Goal: Task Accomplishment & Management: Manage account settings

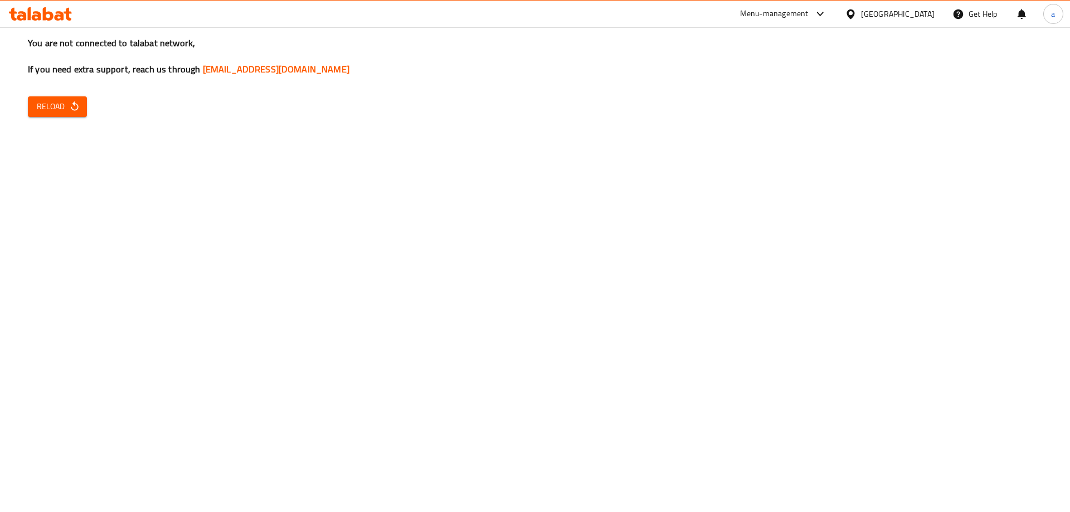
click at [73, 104] on icon "button" at bounding box center [74, 105] width 7 height 9
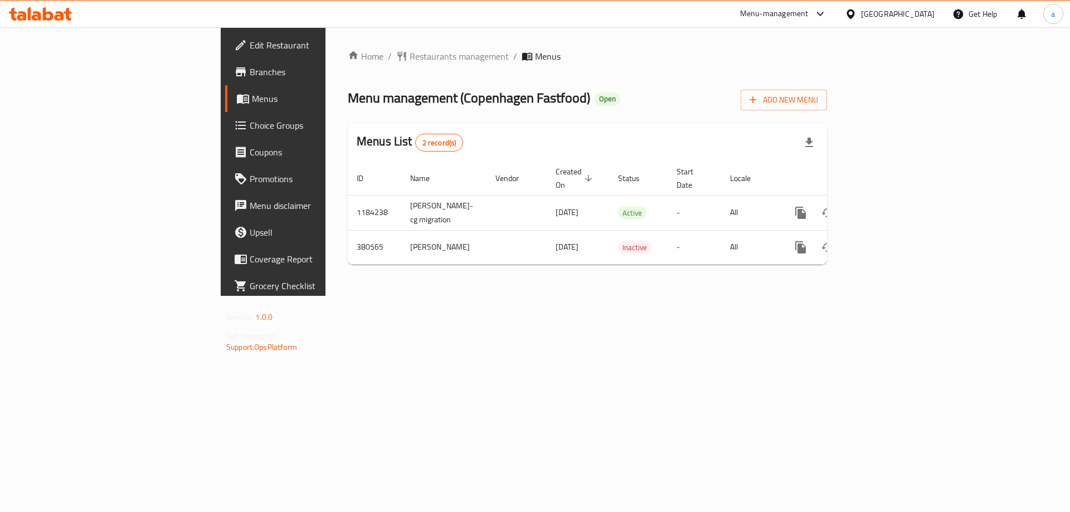
click at [250, 71] on span "Branches" at bounding box center [320, 71] width 141 height 13
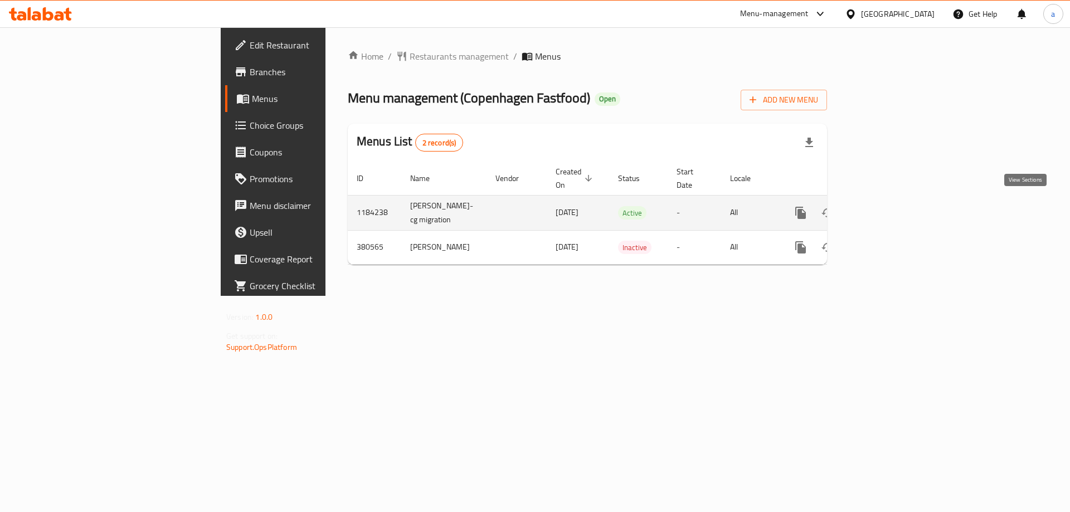
click at [895, 213] on link "enhanced table" at bounding box center [881, 213] width 27 height 27
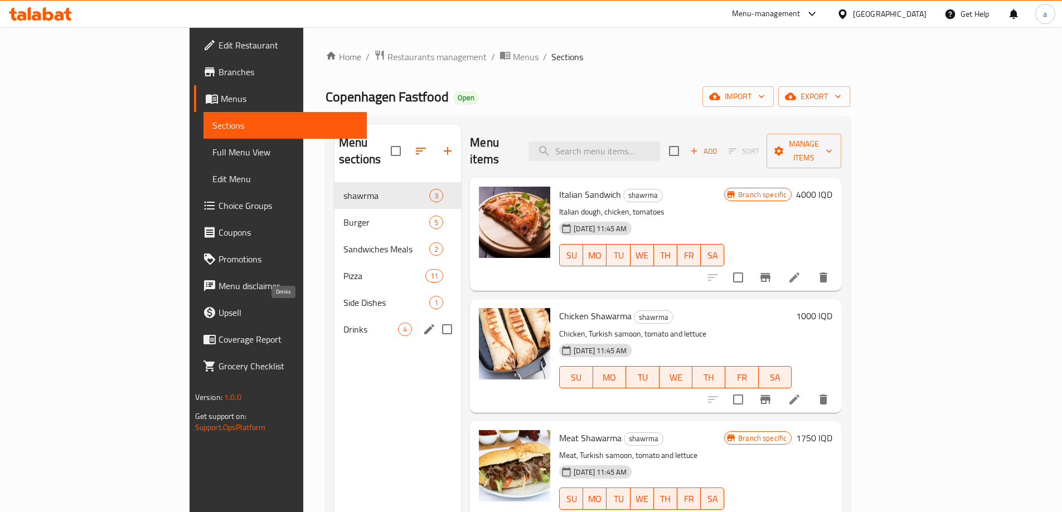
click at [343, 323] on span "Drinks" at bounding box center [370, 329] width 55 height 13
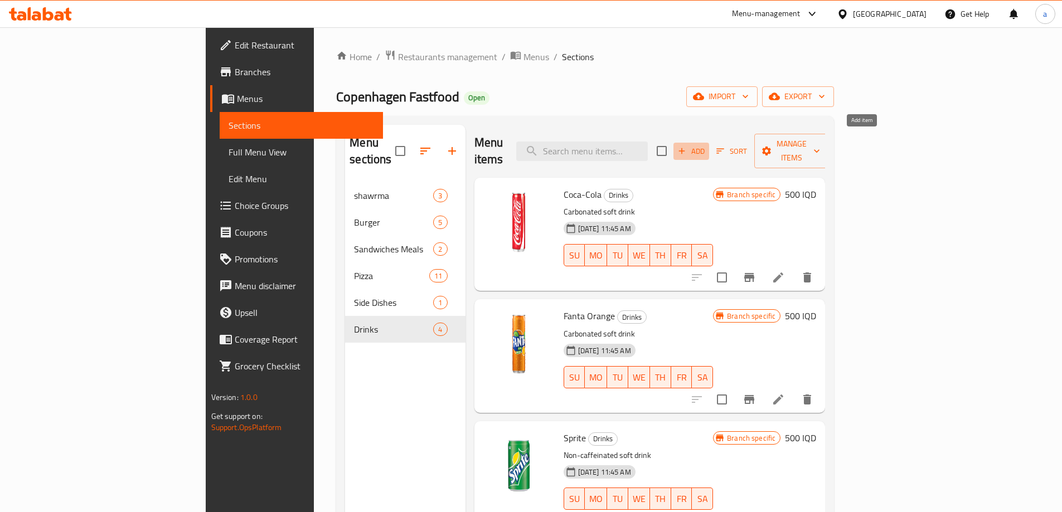
click at [706, 145] on span "Add" at bounding box center [691, 151] width 30 height 13
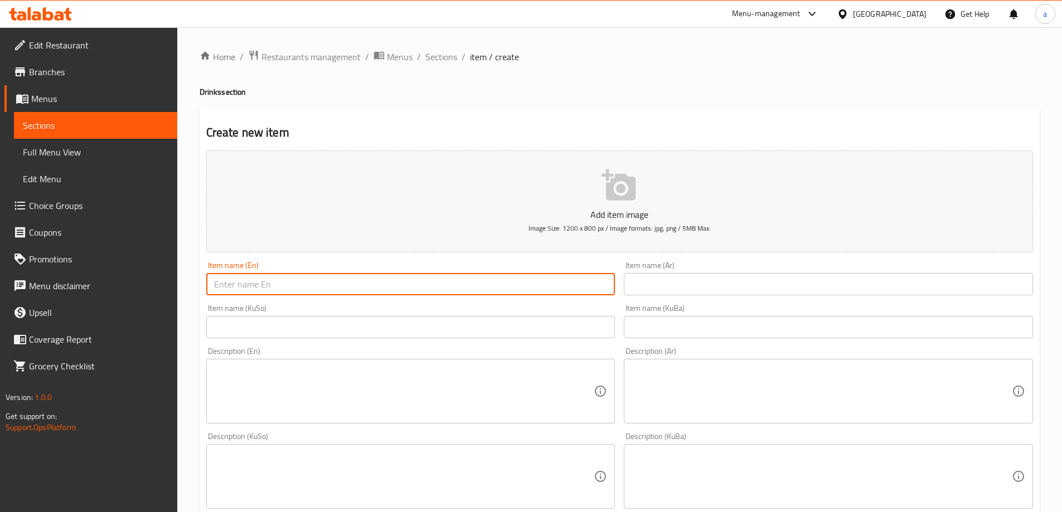
click at [469, 290] on input "text" at bounding box center [410, 284] width 409 height 22
paste input "Ayran"
type input "Ayran"
click at [734, 290] on input "text" at bounding box center [828, 284] width 409 height 22
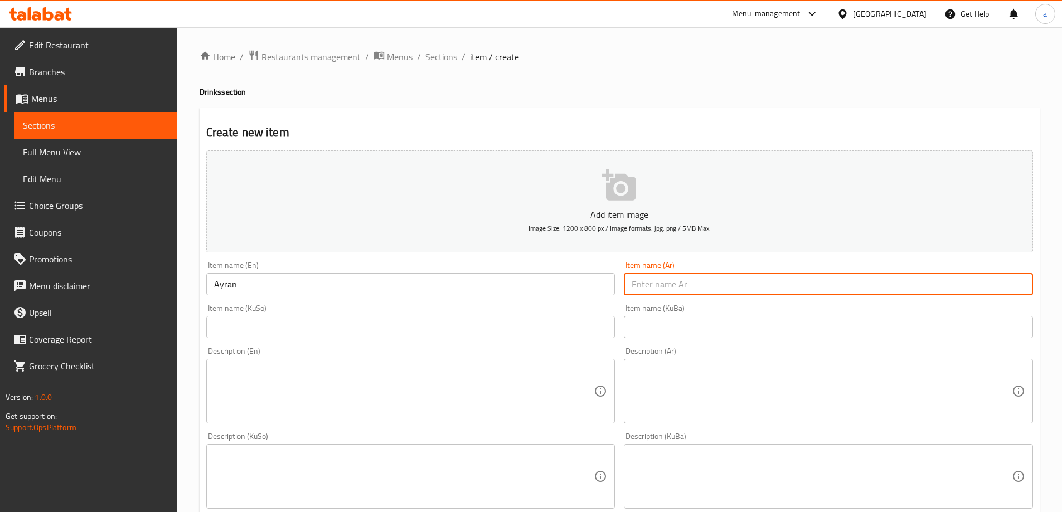
paste input "عيران"
type input "عيران"
click at [576, 331] on input "text" at bounding box center [410, 327] width 409 height 22
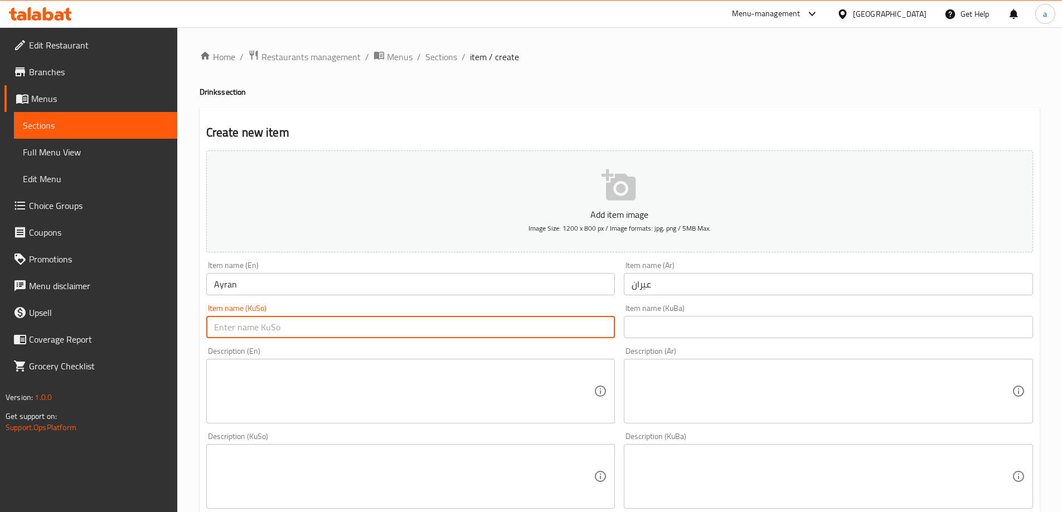
paste input "ماستاو"
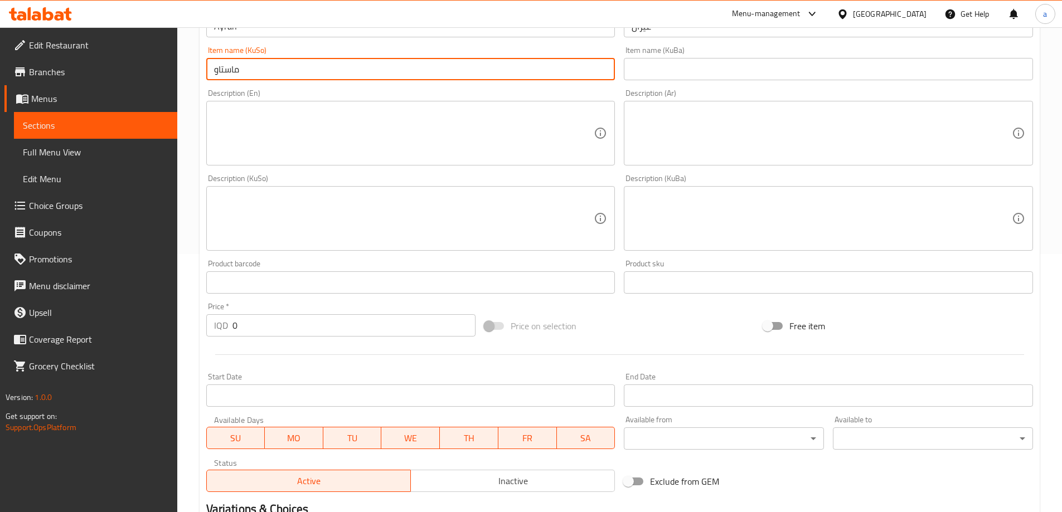
scroll to position [297, 0]
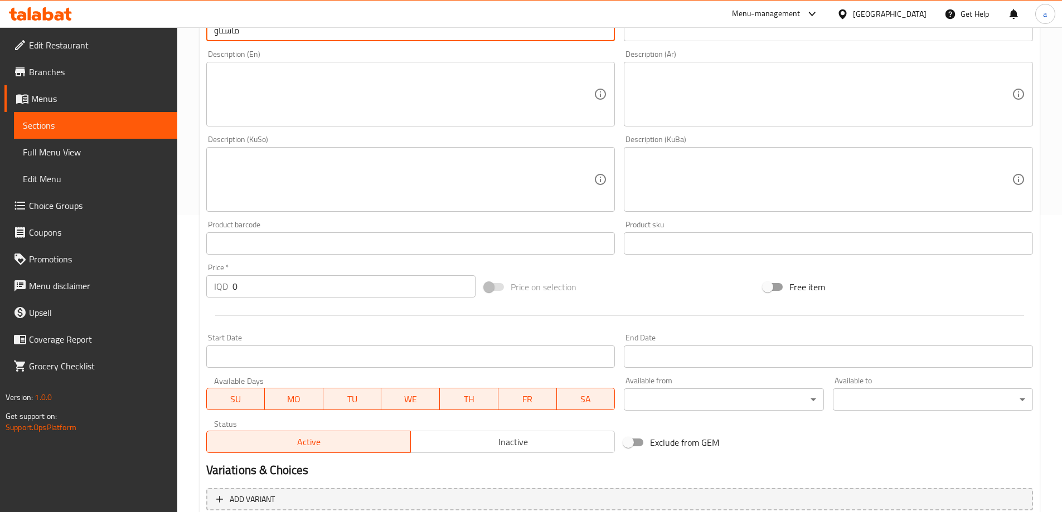
type input "ماستاو"
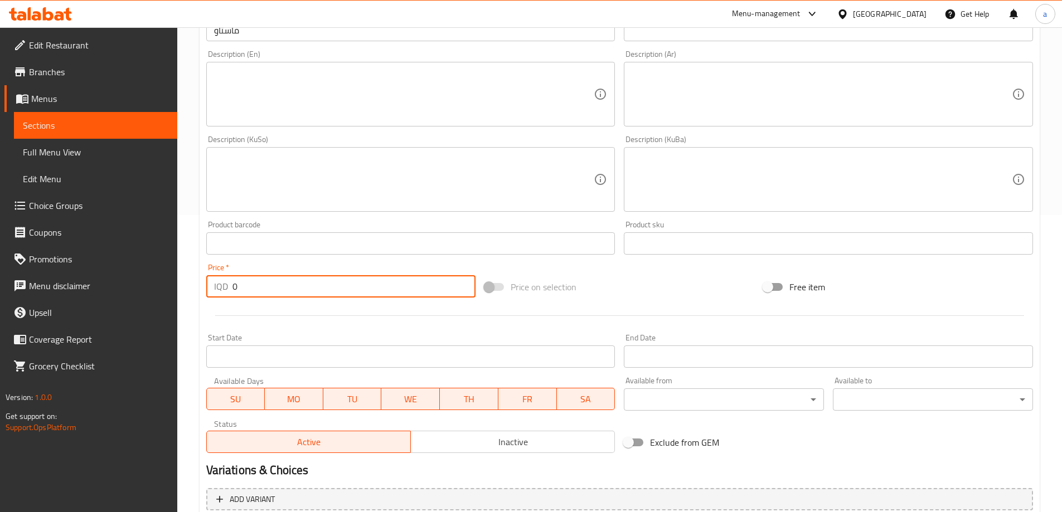
drag, startPoint x: 236, startPoint y: 290, endPoint x: 224, endPoint y: 300, distance: 15.1
click at [224, 300] on div "Price   * IQD 0 Price *" at bounding box center [341, 280] width 279 height 43
type input "500"
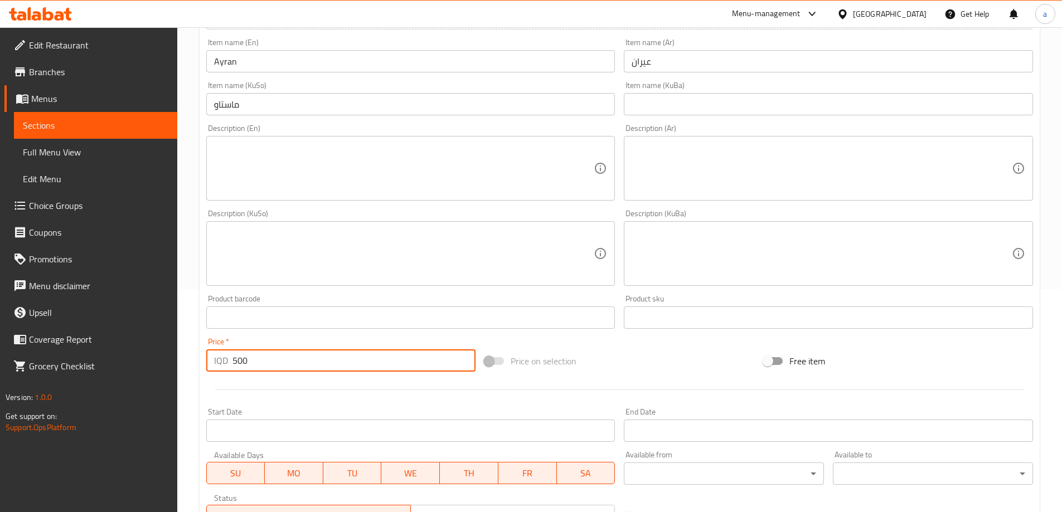
click at [393, 157] on textarea at bounding box center [404, 168] width 380 height 53
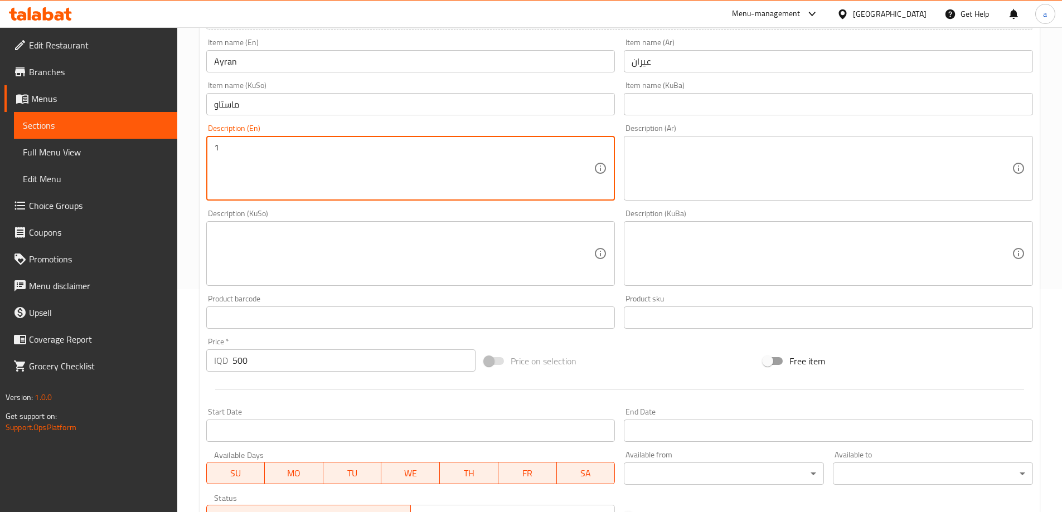
paste textarea "Glass"
type textarea "1 Glass"
click at [703, 139] on div "Description (Ar)" at bounding box center [828, 168] width 409 height 65
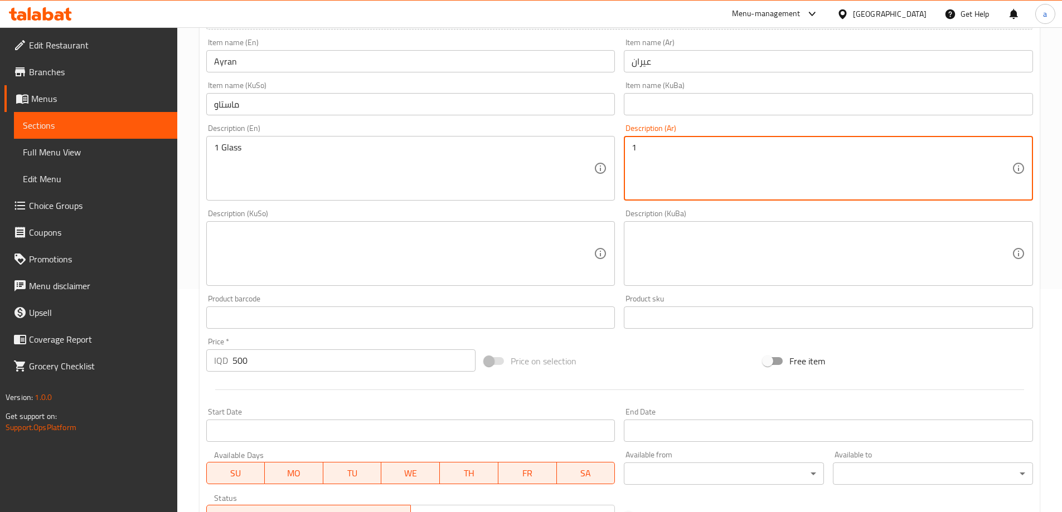
paste textarea "كاسة"
type textarea "1 كاسة"
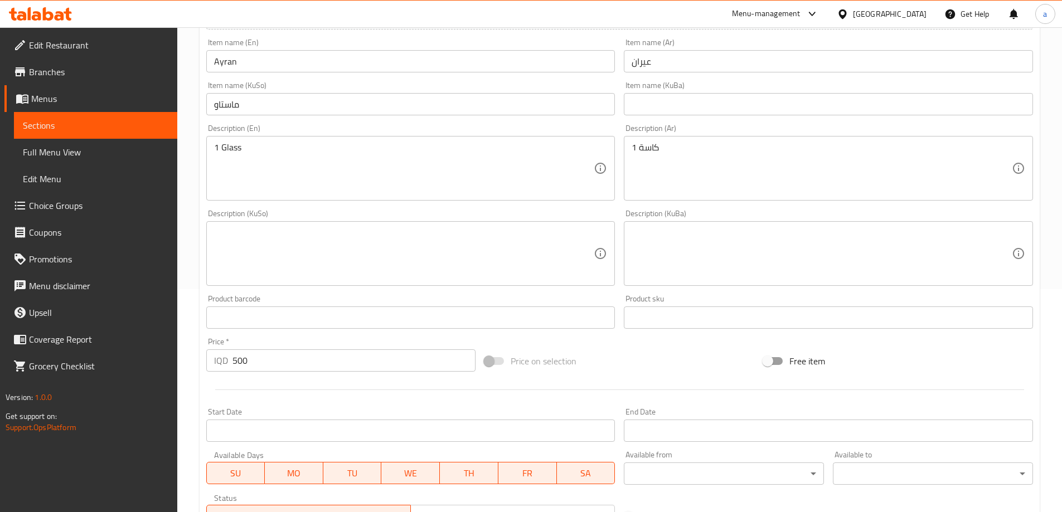
click at [514, 226] on div "Description (KuSo)" at bounding box center [410, 253] width 409 height 65
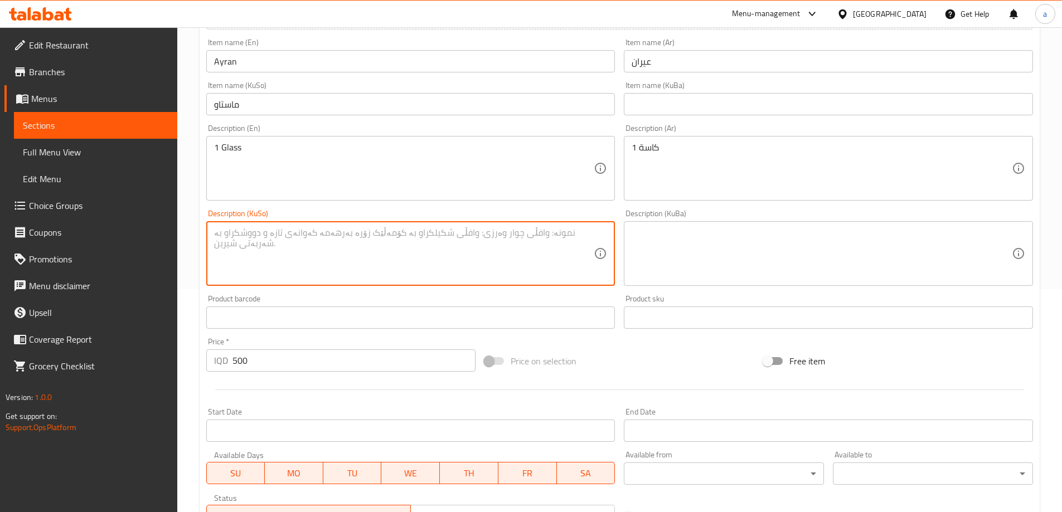
click at [501, 260] on textarea at bounding box center [404, 253] width 380 height 53
paste textarea "پەرداخ"
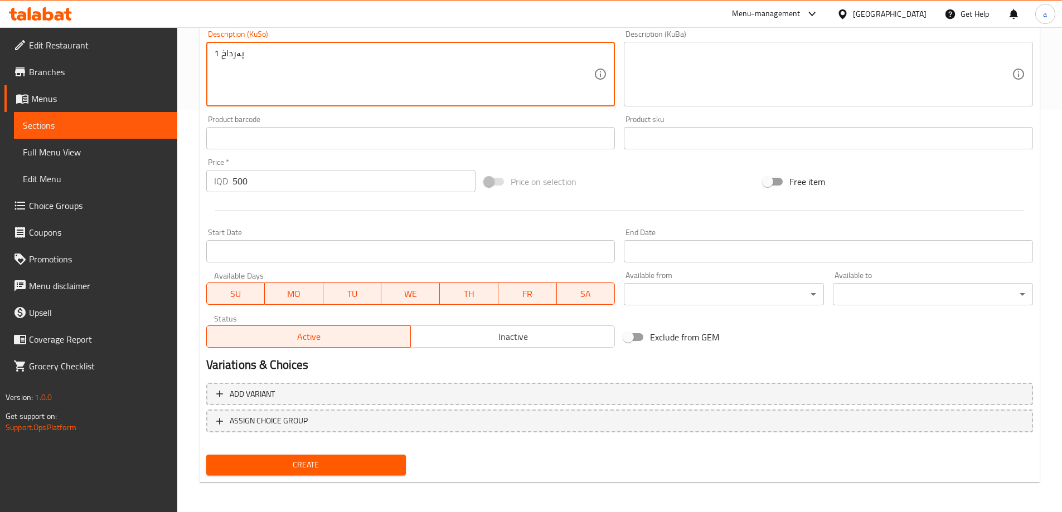
scroll to position [404, 0]
type textarea "1 پەرداخ"
click at [395, 461] on span "Create" at bounding box center [306, 464] width 182 height 14
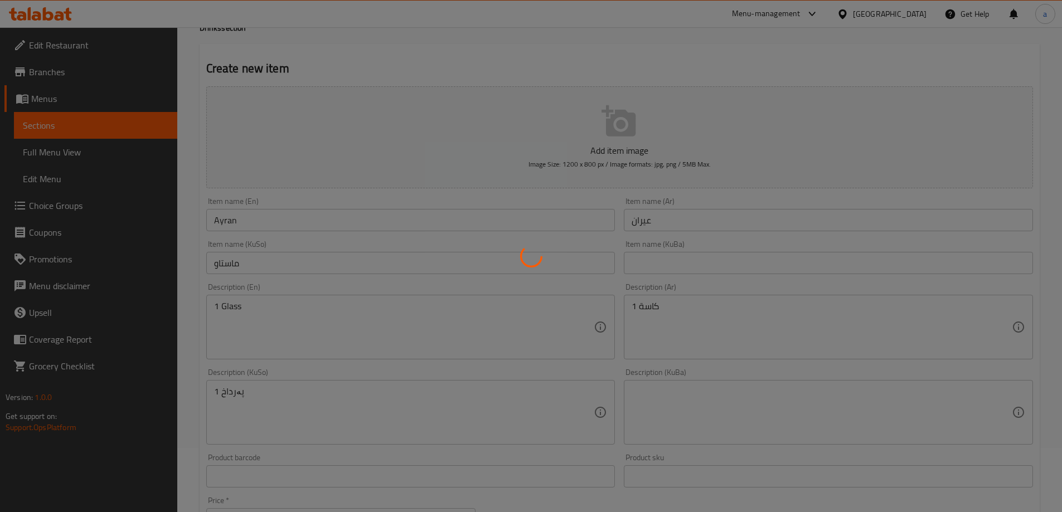
scroll to position [12, 0]
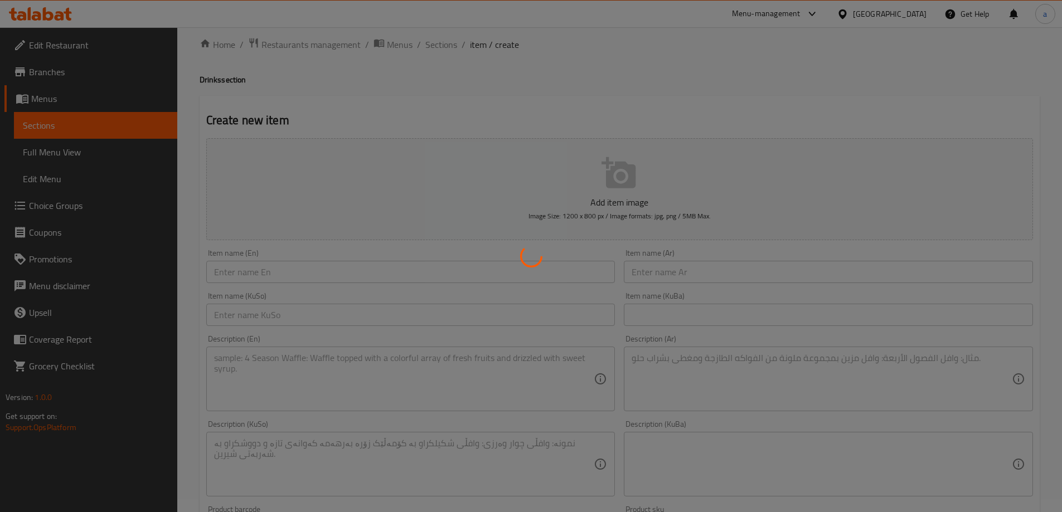
type input "0"
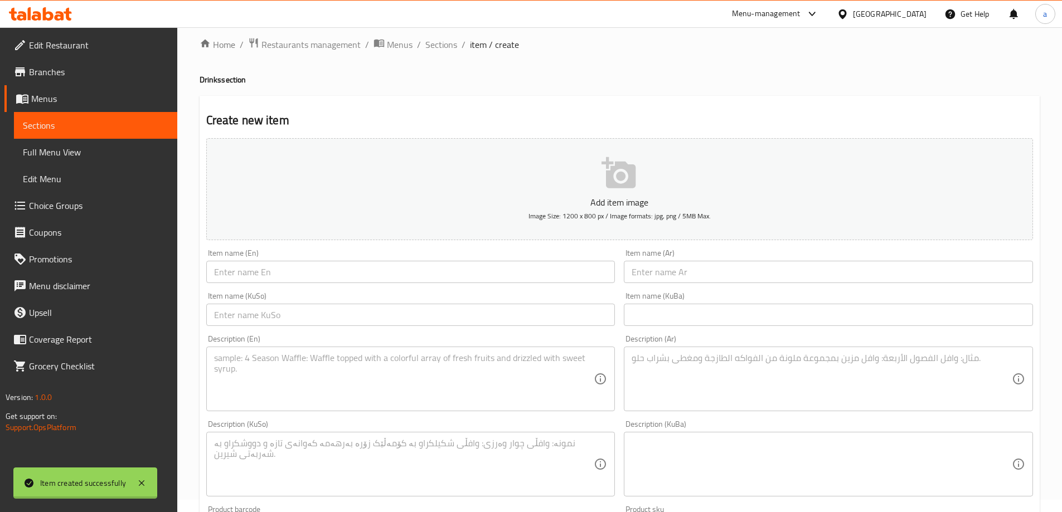
scroll to position [0, 0]
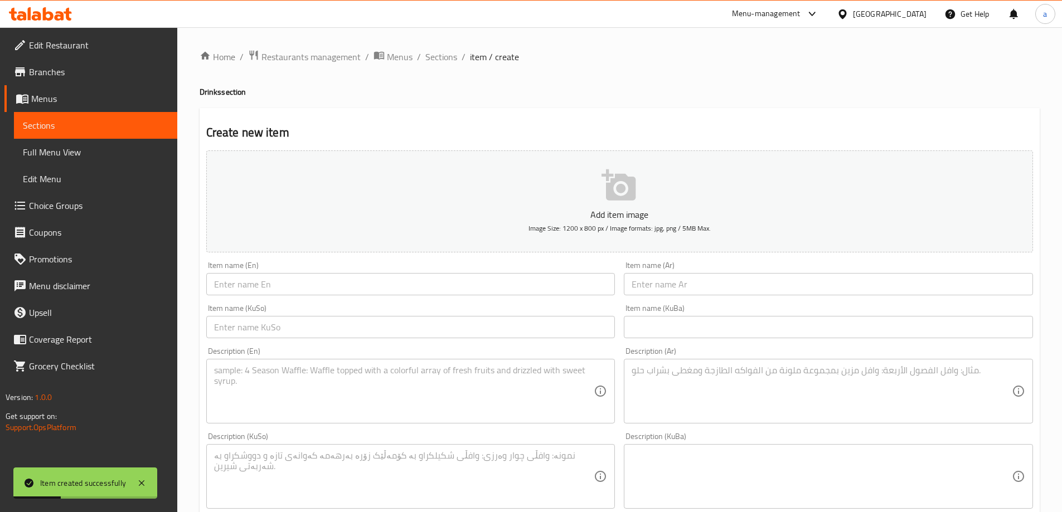
click at [101, 125] on span "Sections" at bounding box center [95, 125] width 145 height 13
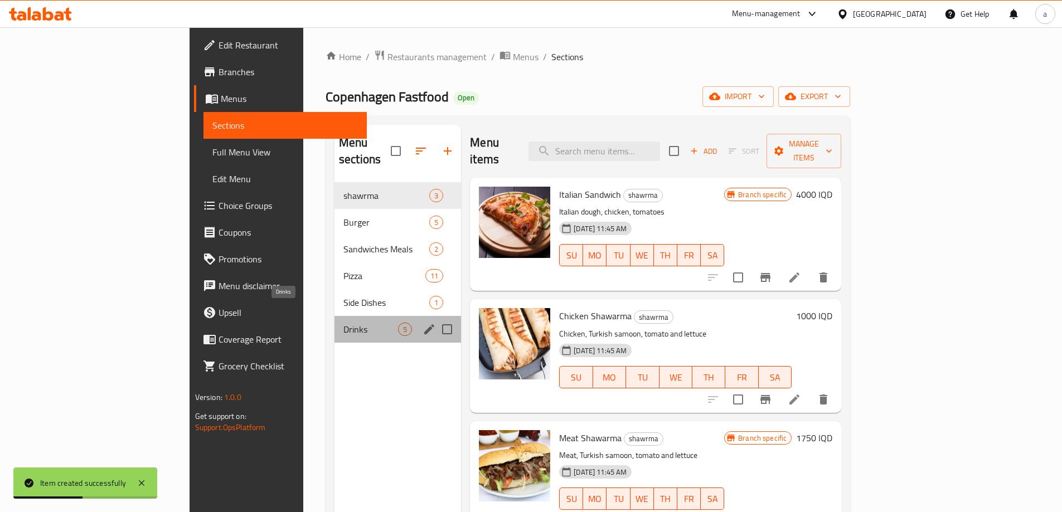
click at [343, 323] on span "Drinks" at bounding box center [370, 329] width 55 height 13
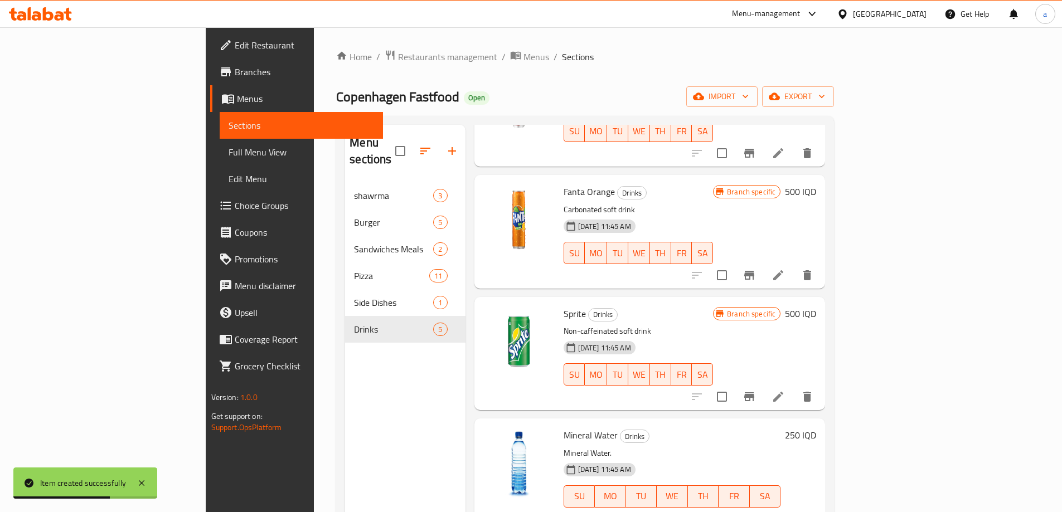
scroll to position [156, 0]
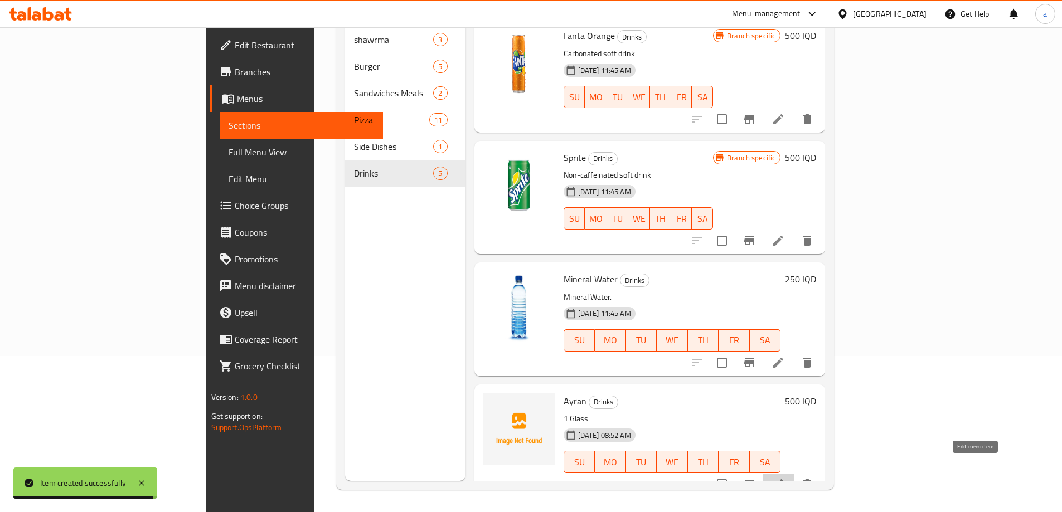
click at [785, 478] on icon at bounding box center [777, 484] width 13 height 13
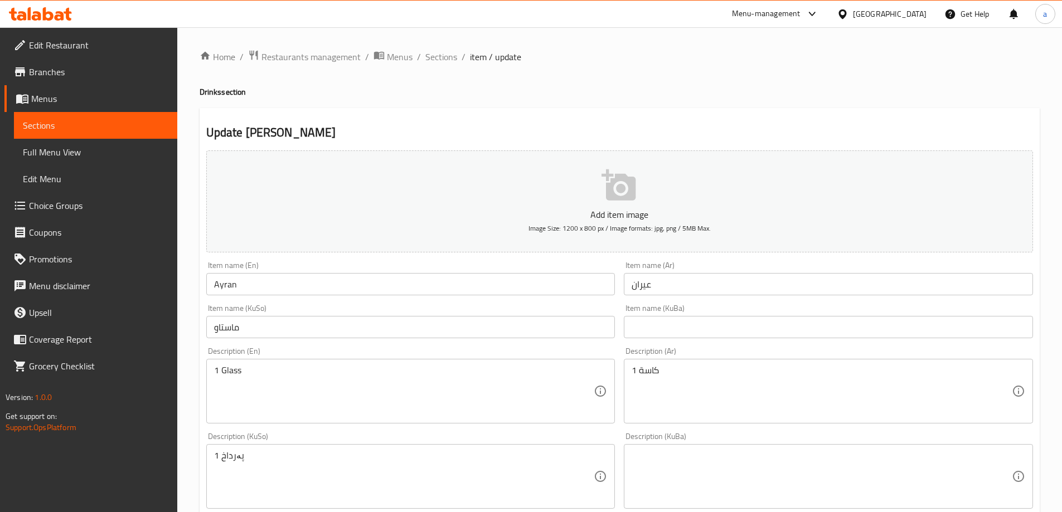
click at [140, 156] on span "Full Menu View" at bounding box center [95, 151] width 145 height 13
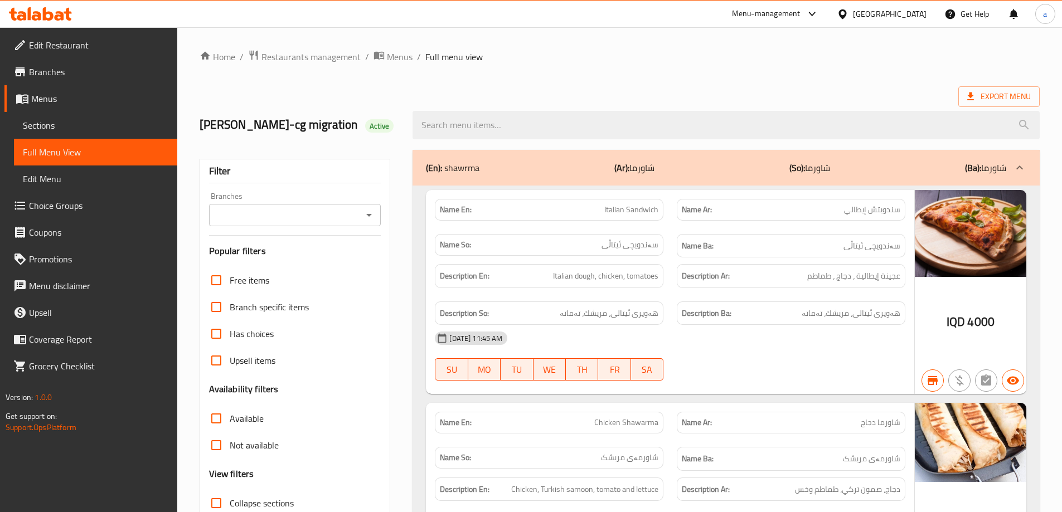
click at [374, 222] on icon "Open" at bounding box center [368, 214] width 13 height 13
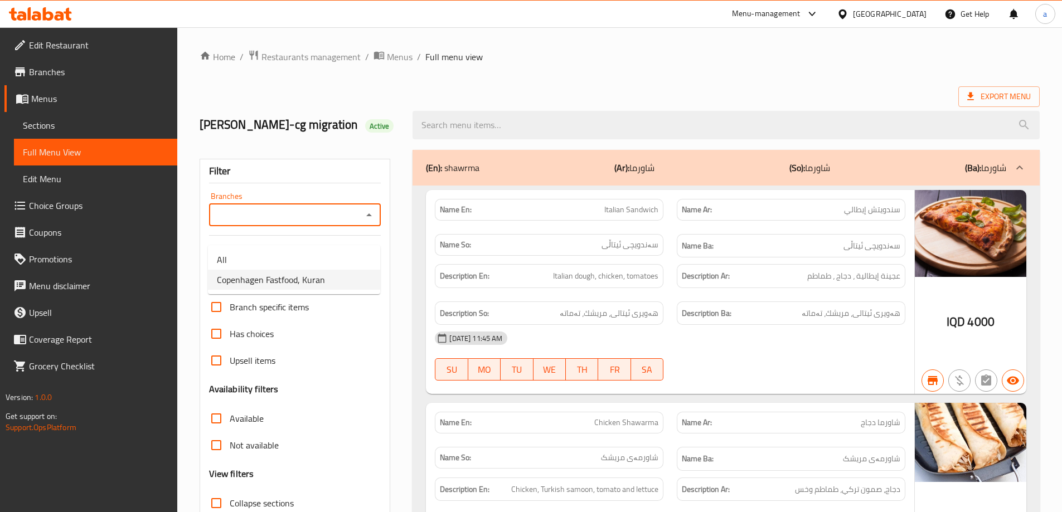
click at [329, 275] on li "Copenhagen Fastfood, Kuran" at bounding box center [294, 280] width 172 height 20
type input "Copenhagen Fastfood, Kuran"
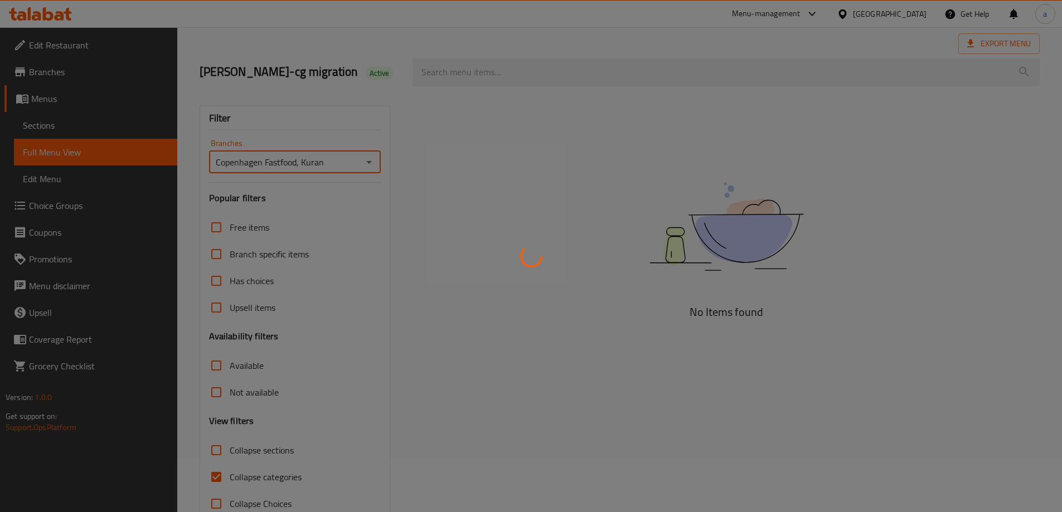
scroll to position [98, 0]
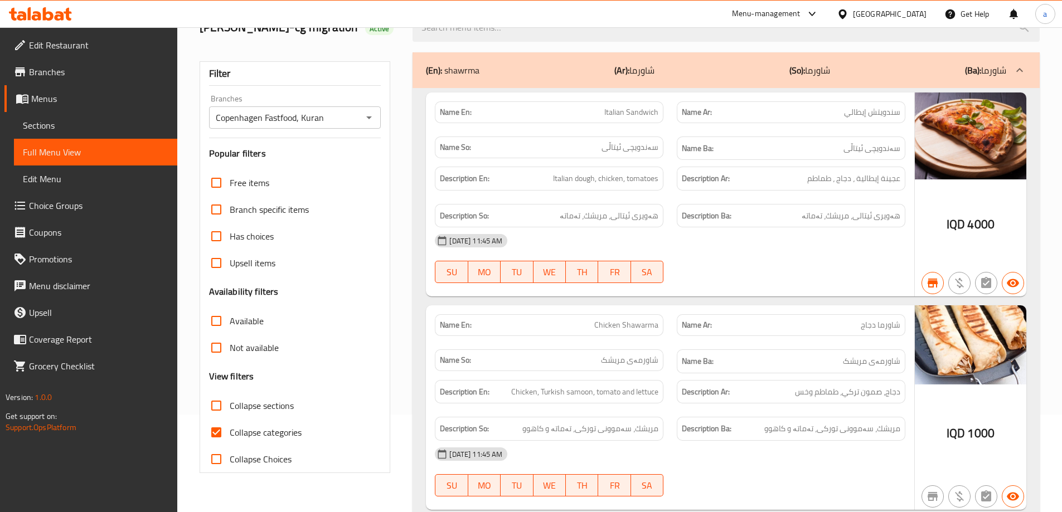
click at [216, 419] on input "Collapse sections" at bounding box center [216, 405] width 27 height 27
checkbox input "true"
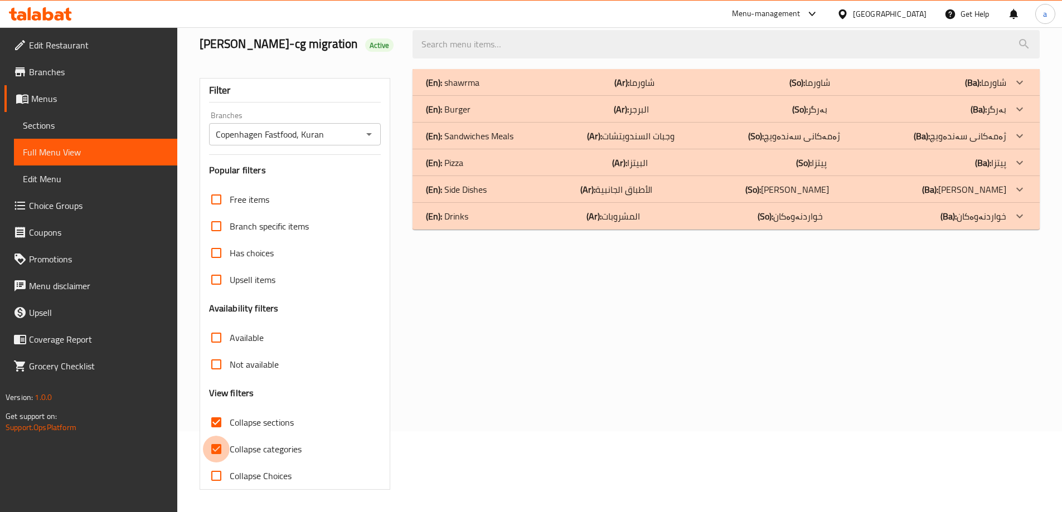
click at [220, 449] on input "Collapse categories" at bounding box center [216, 449] width 27 height 27
checkbox input "false"
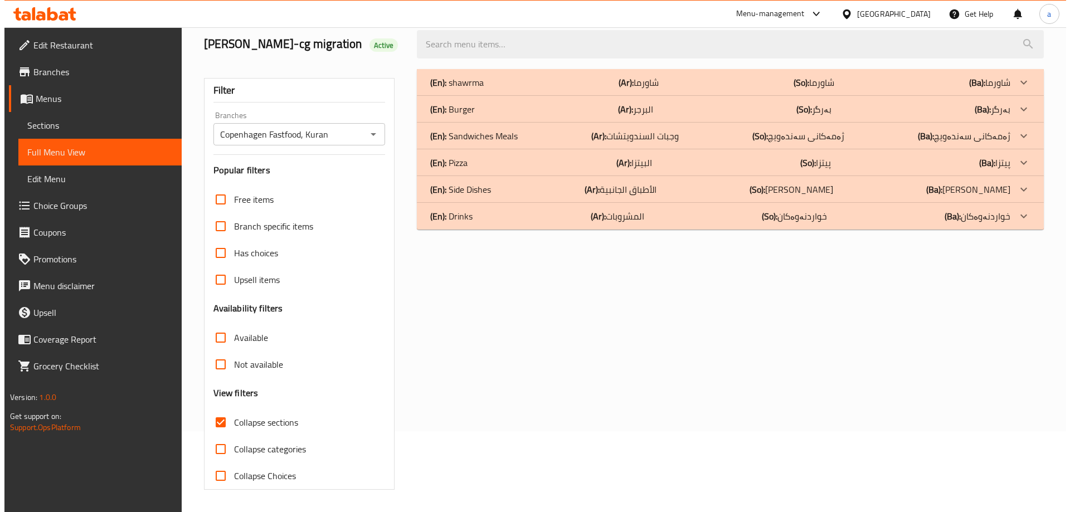
scroll to position [0, 0]
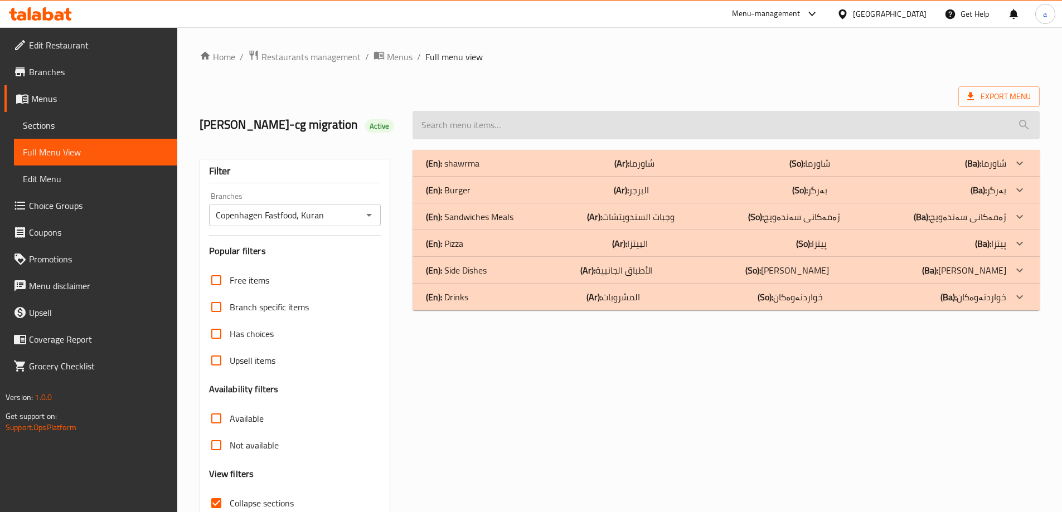
click at [652, 139] on input "search" at bounding box center [725, 125] width 627 height 28
type input "v"
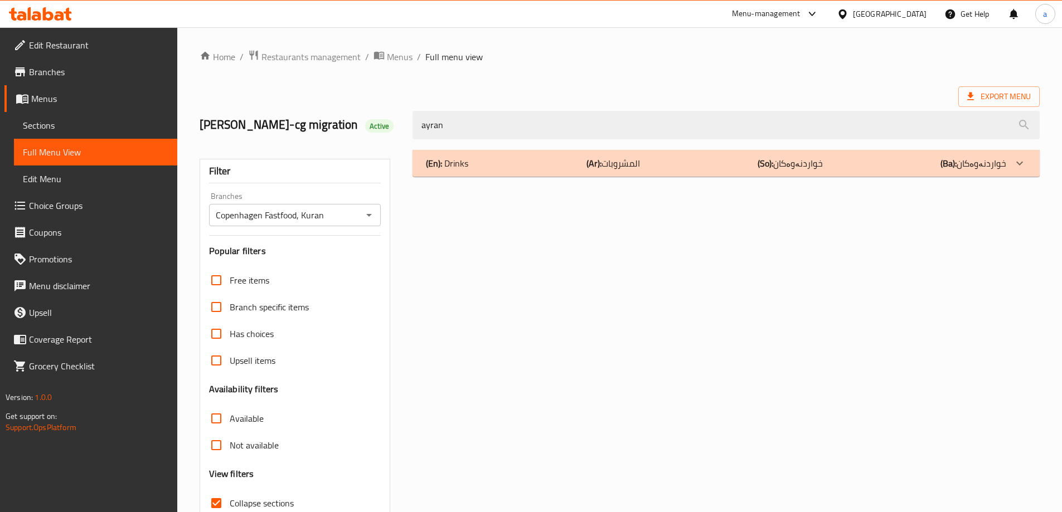
type input "ayran"
click at [604, 170] on p "(Ar): المشروبات" at bounding box center [613, 163] width 54 height 13
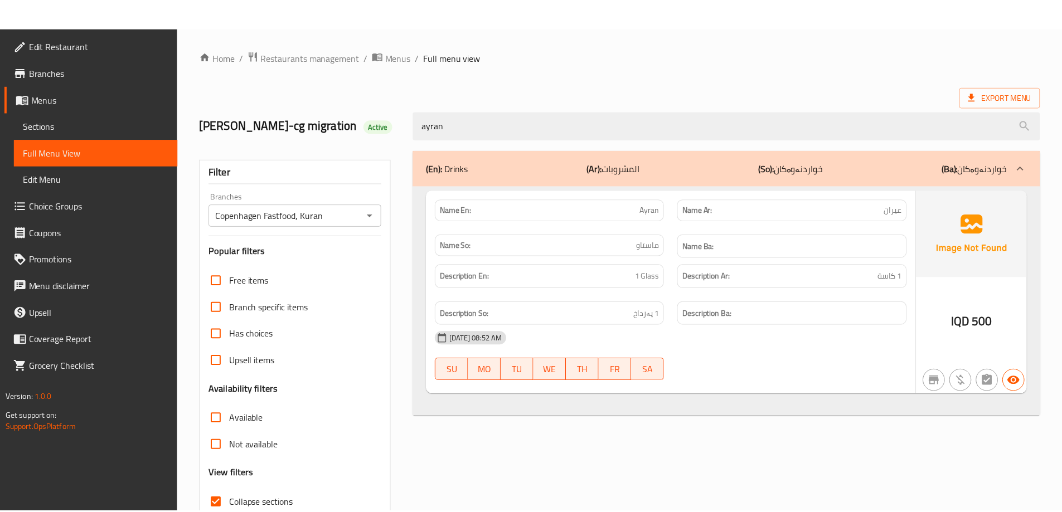
scroll to position [98, 0]
